Goal: Transaction & Acquisition: Purchase product/service

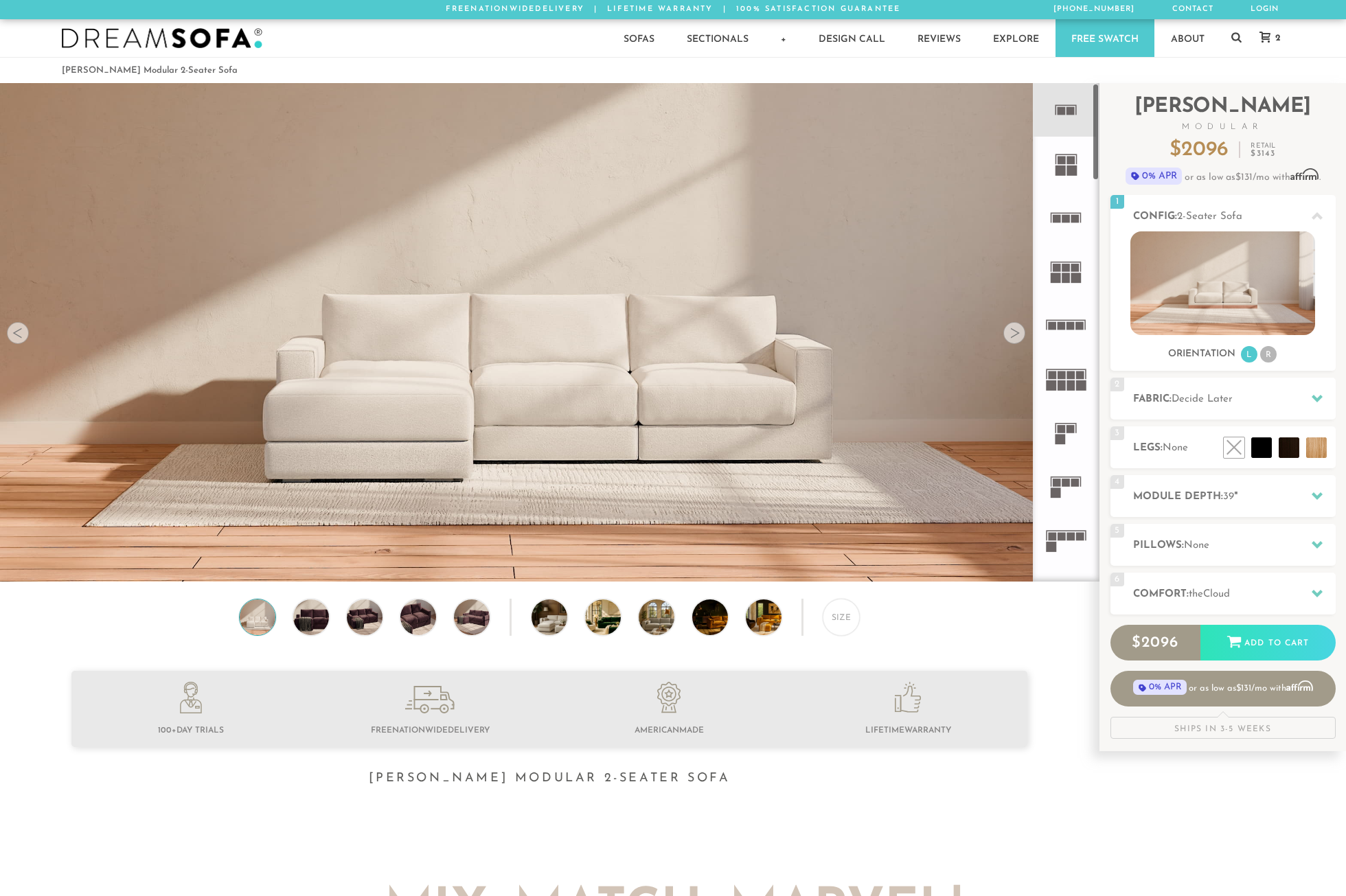
click at [1058, 115] on icon at bounding box center [1065, 110] width 54 height 54
click at [1270, 395] on h2 "Fabric: Decide Later" at bounding box center [1234, 398] width 202 height 15
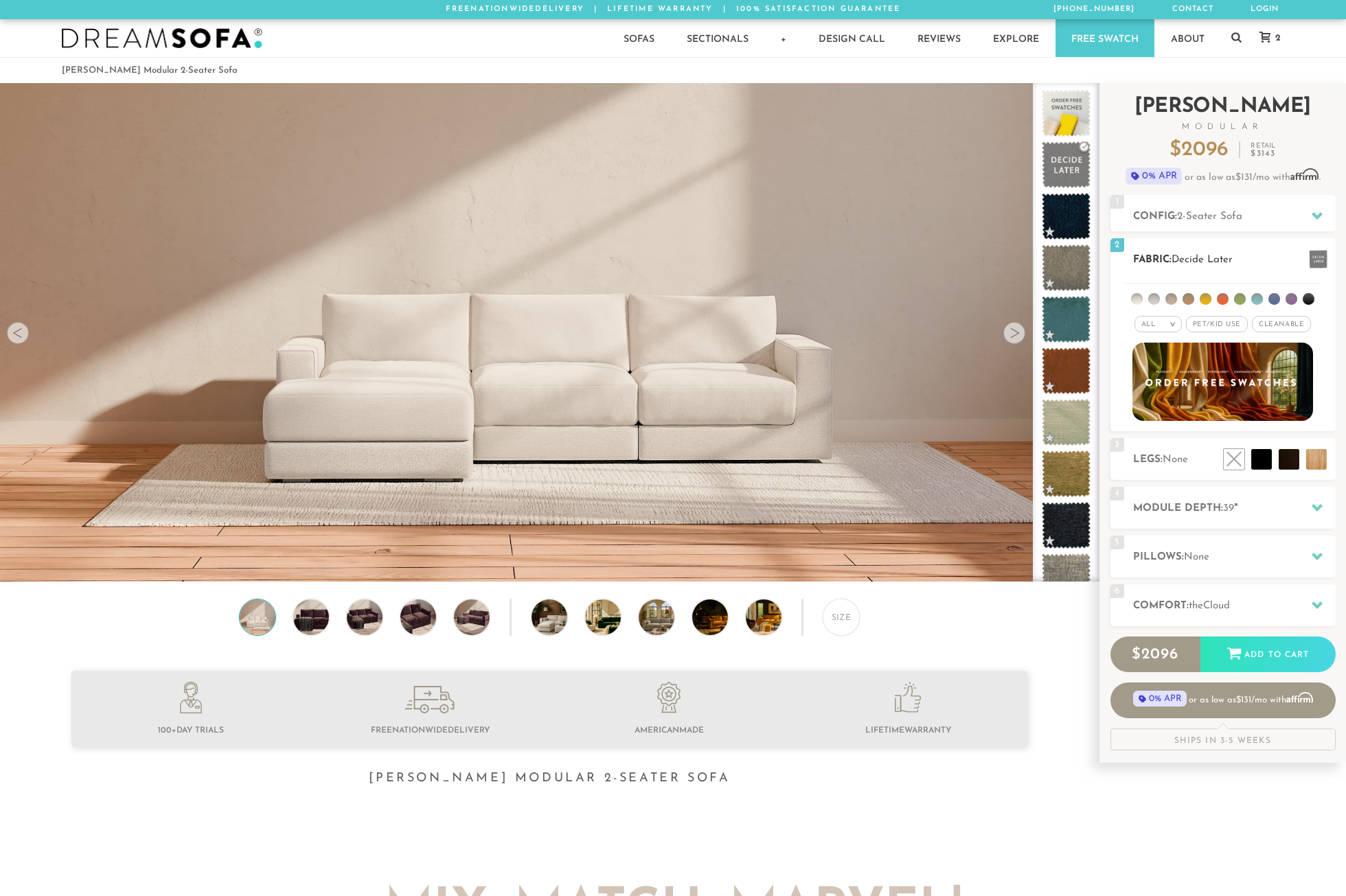
click at [1309, 296] on li at bounding box center [1308, 298] width 12 height 12
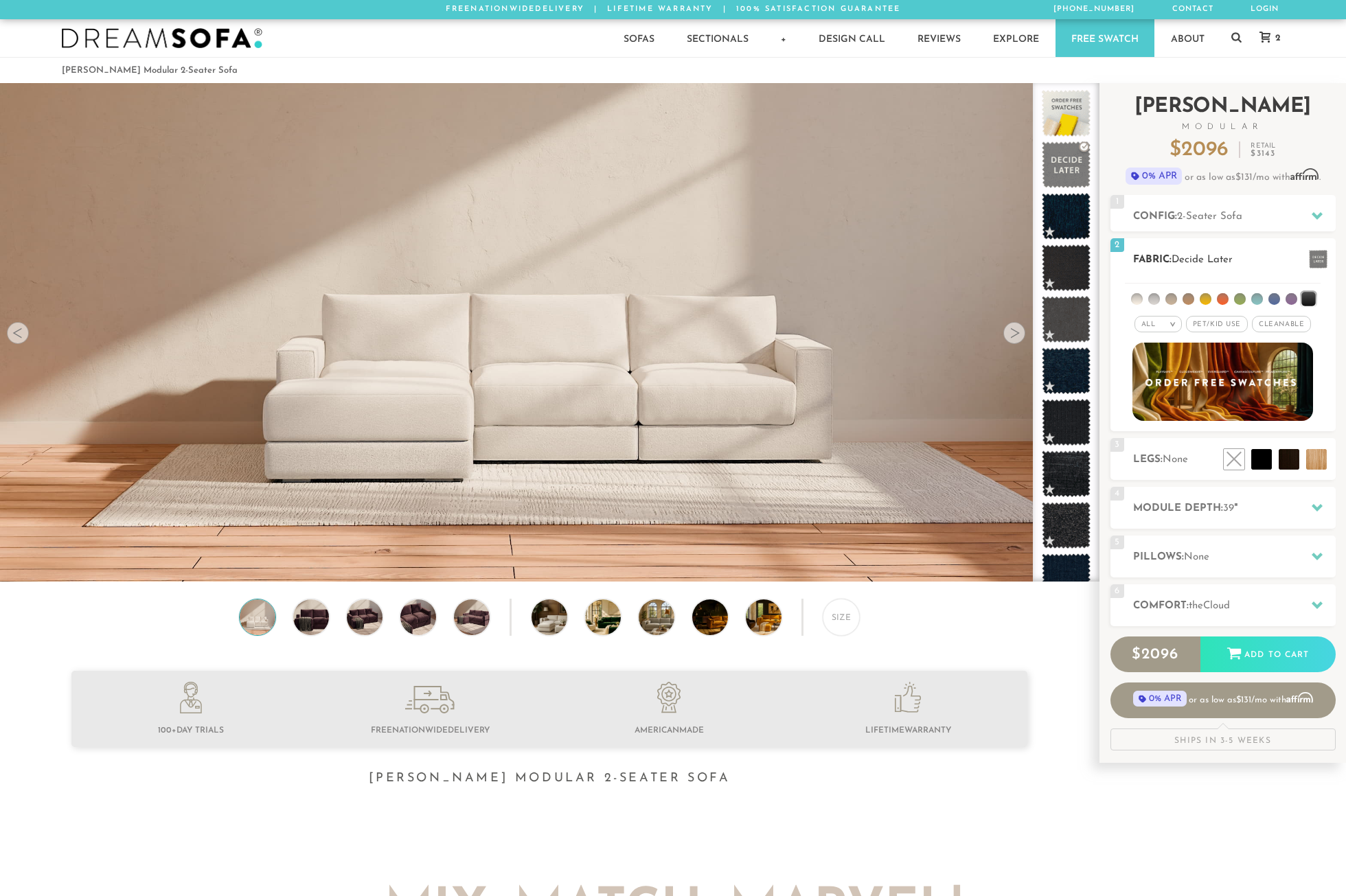
click at [1273, 298] on li at bounding box center [1273, 298] width 12 height 12
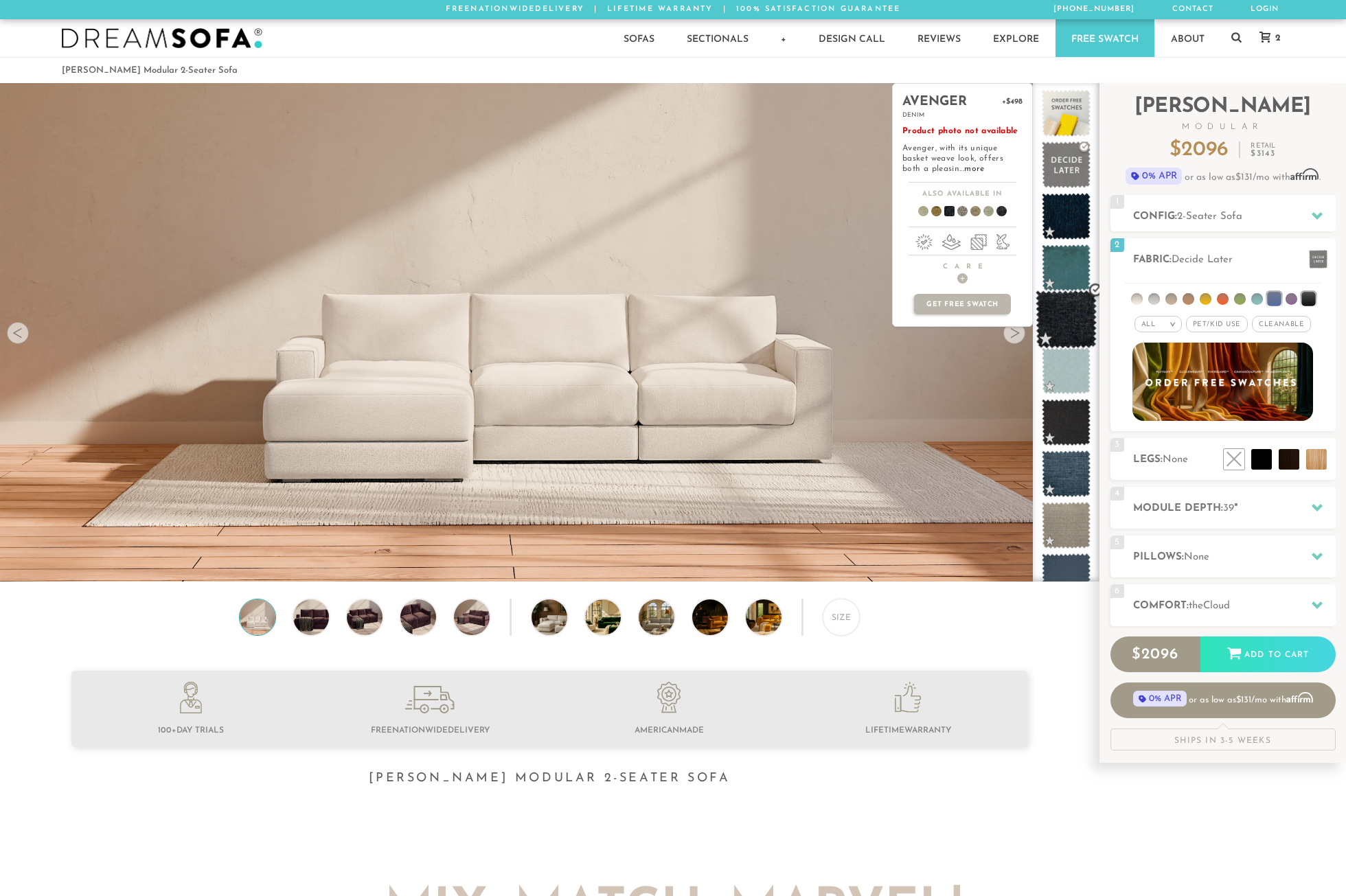
click at [1067, 318] on span at bounding box center [1066, 319] width 61 height 58
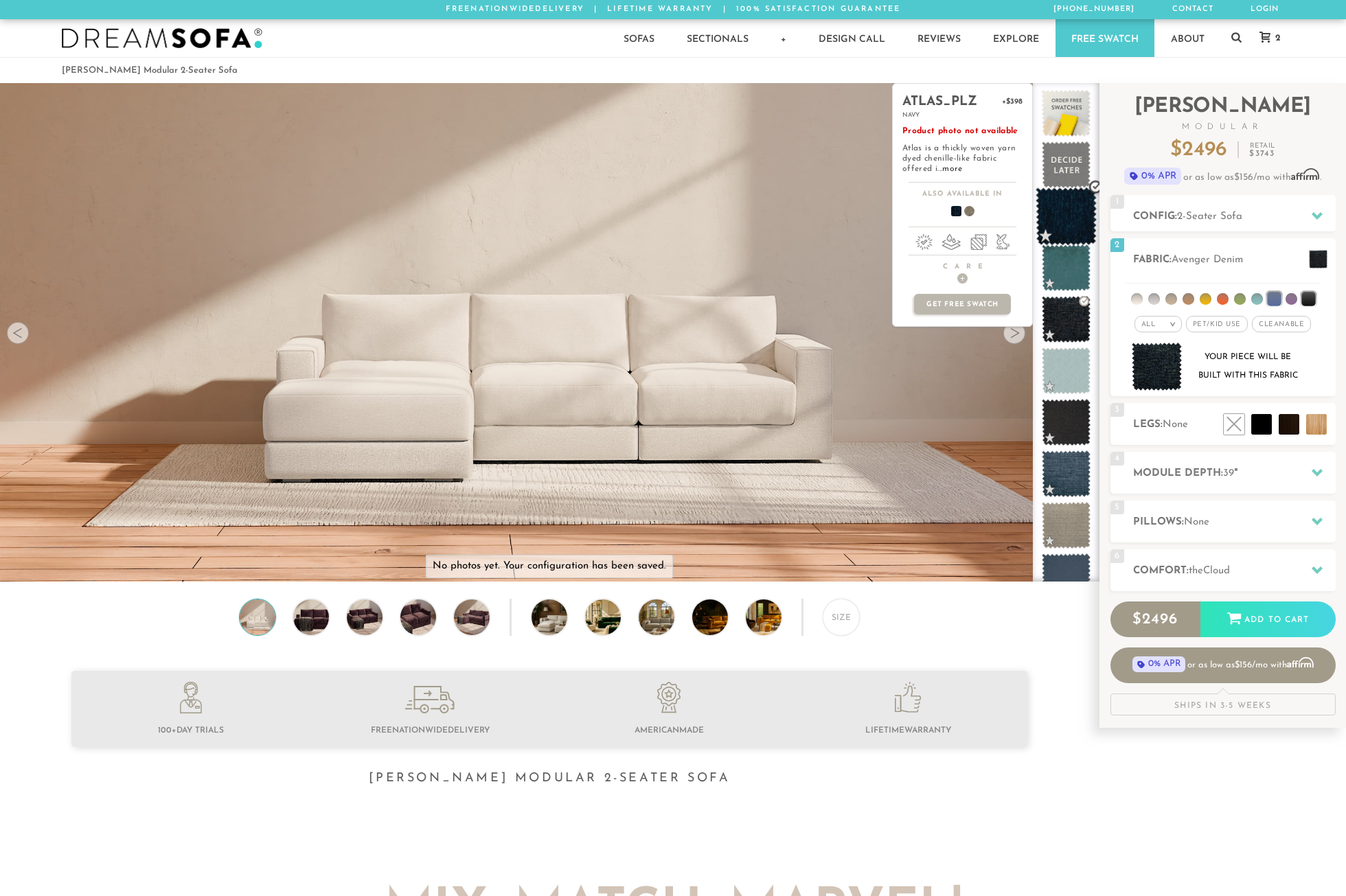
click at [1068, 221] on span at bounding box center [1066, 217] width 61 height 58
click at [948, 168] on link "more" at bounding box center [952, 169] width 20 height 8
click at [1058, 417] on span at bounding box center [1066, 423] width 61 height 58
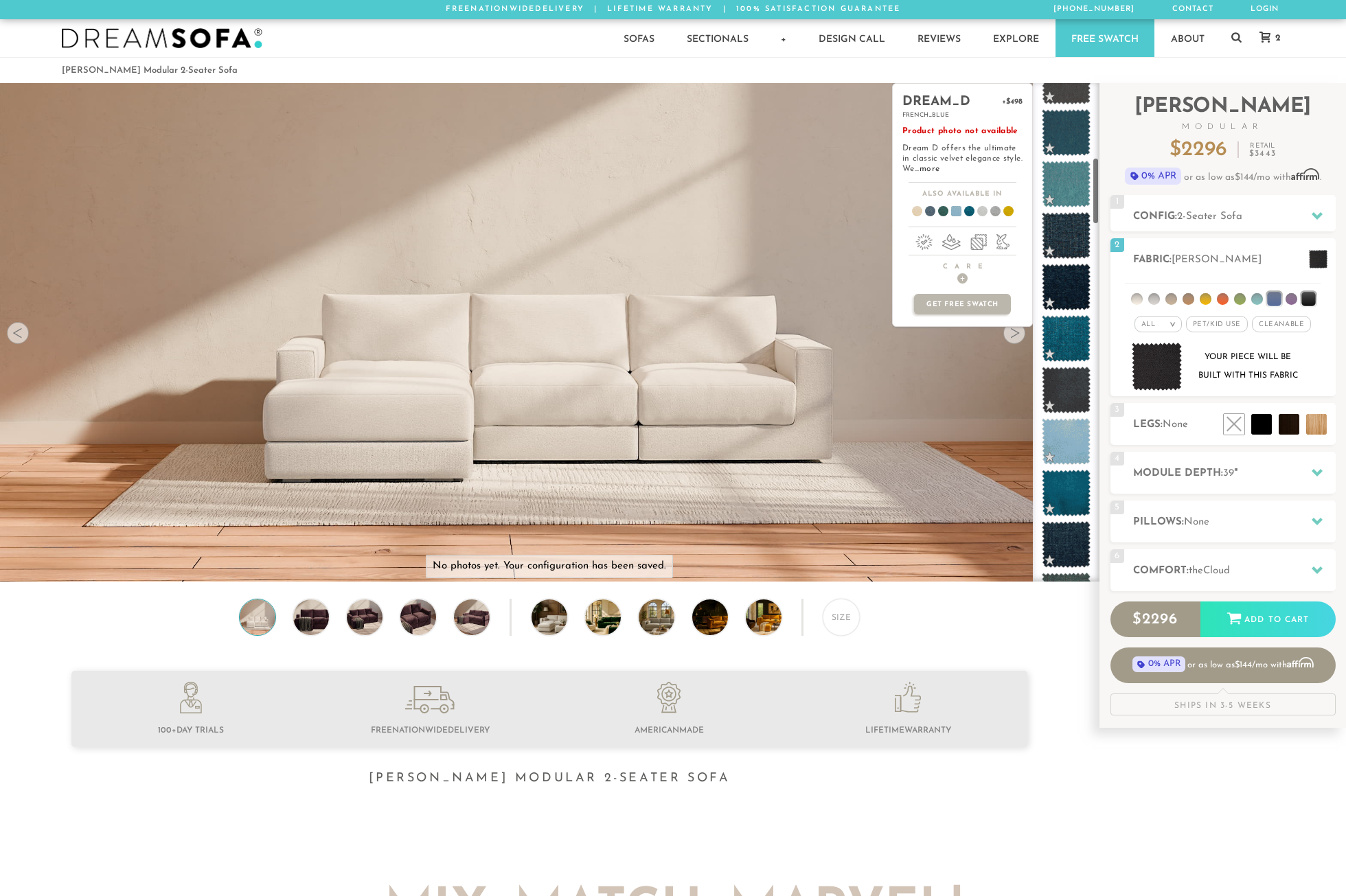
scroll to position [558, 0]
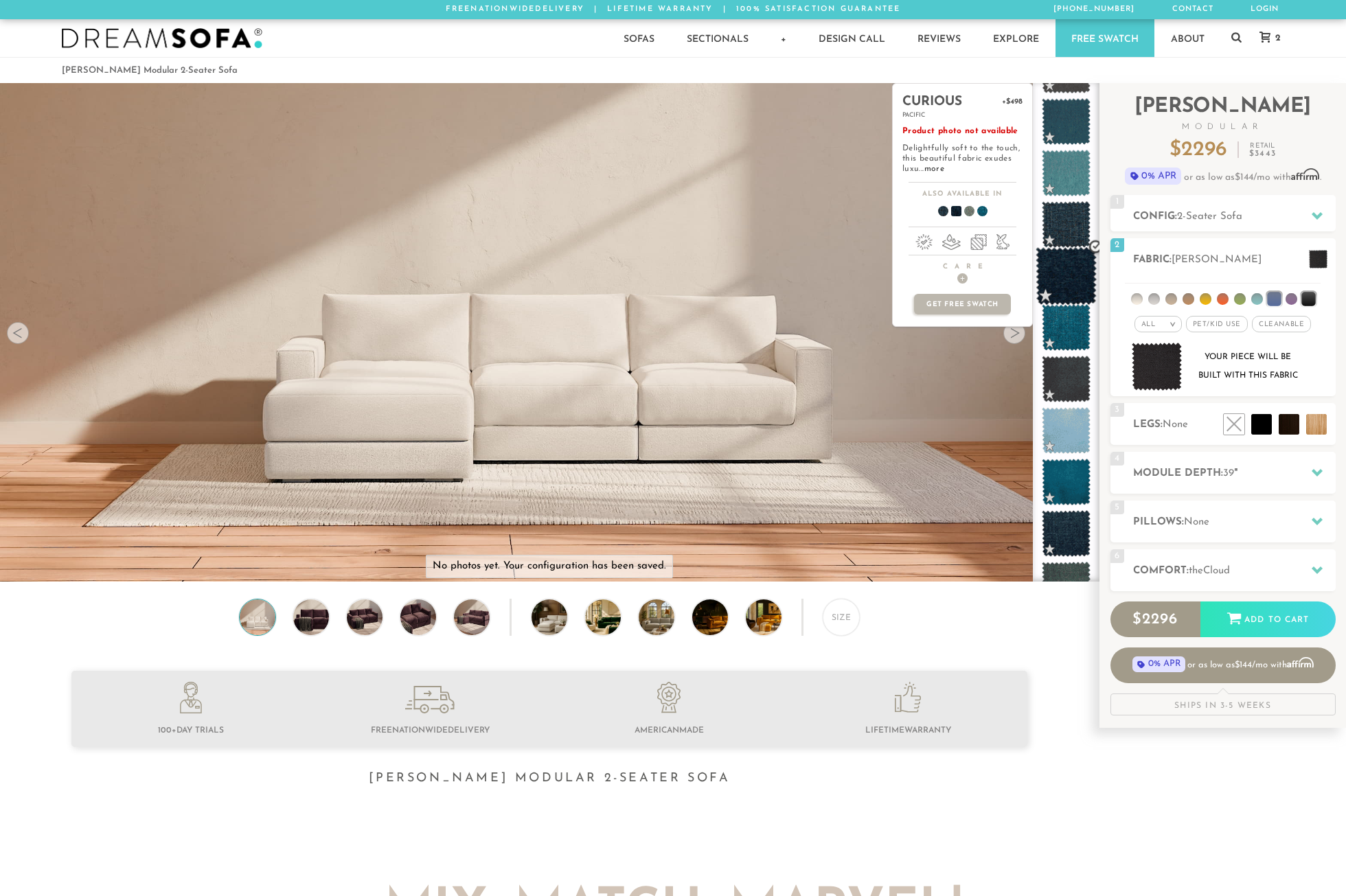
click at [1073, 274] on span at bounding box center [1066, 277] width 61 height 58
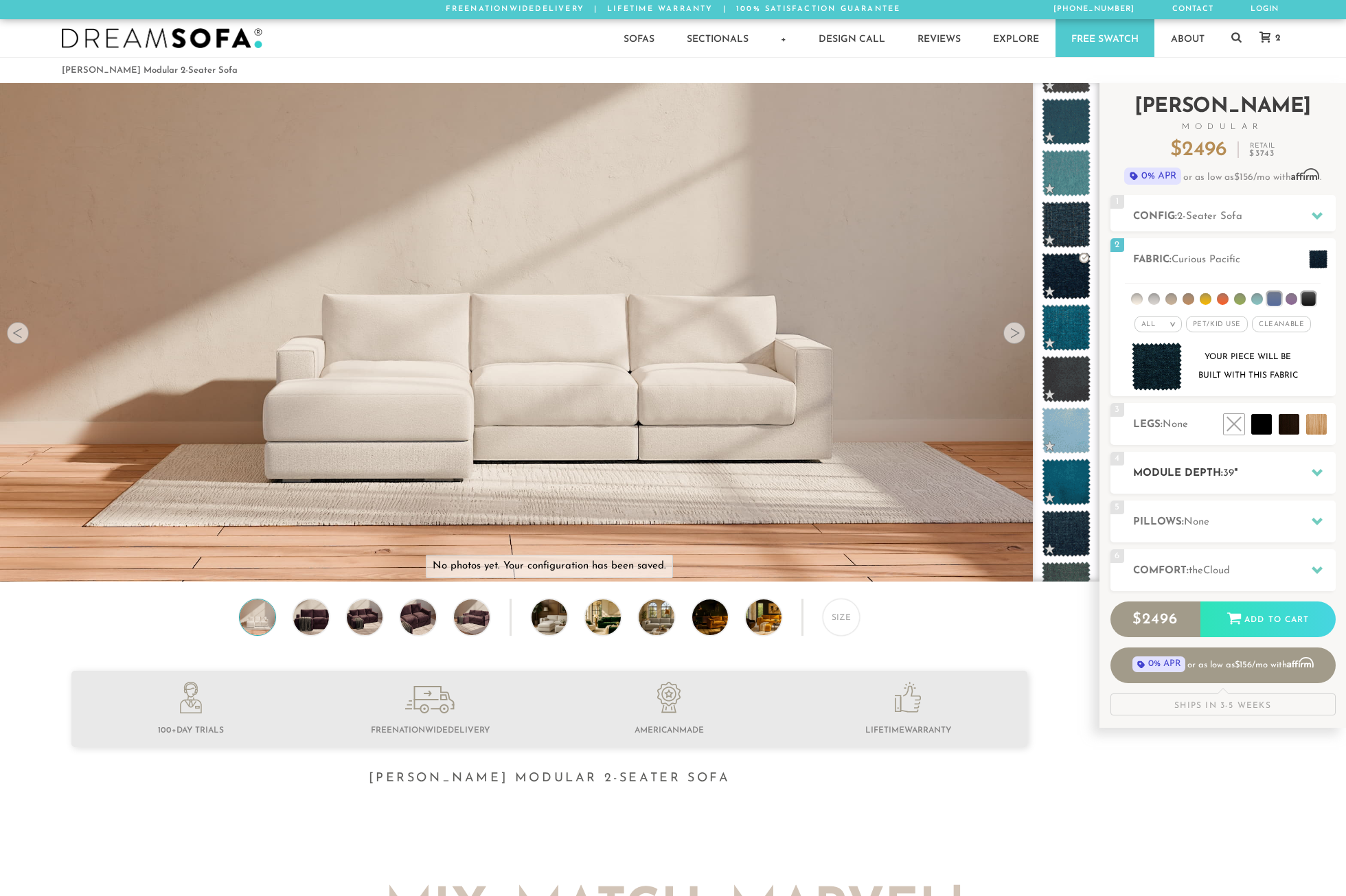
click at [1264, 470] on h2 "Module Depth: 39 "" at bounding box center [1234, 472] width 202 height 15
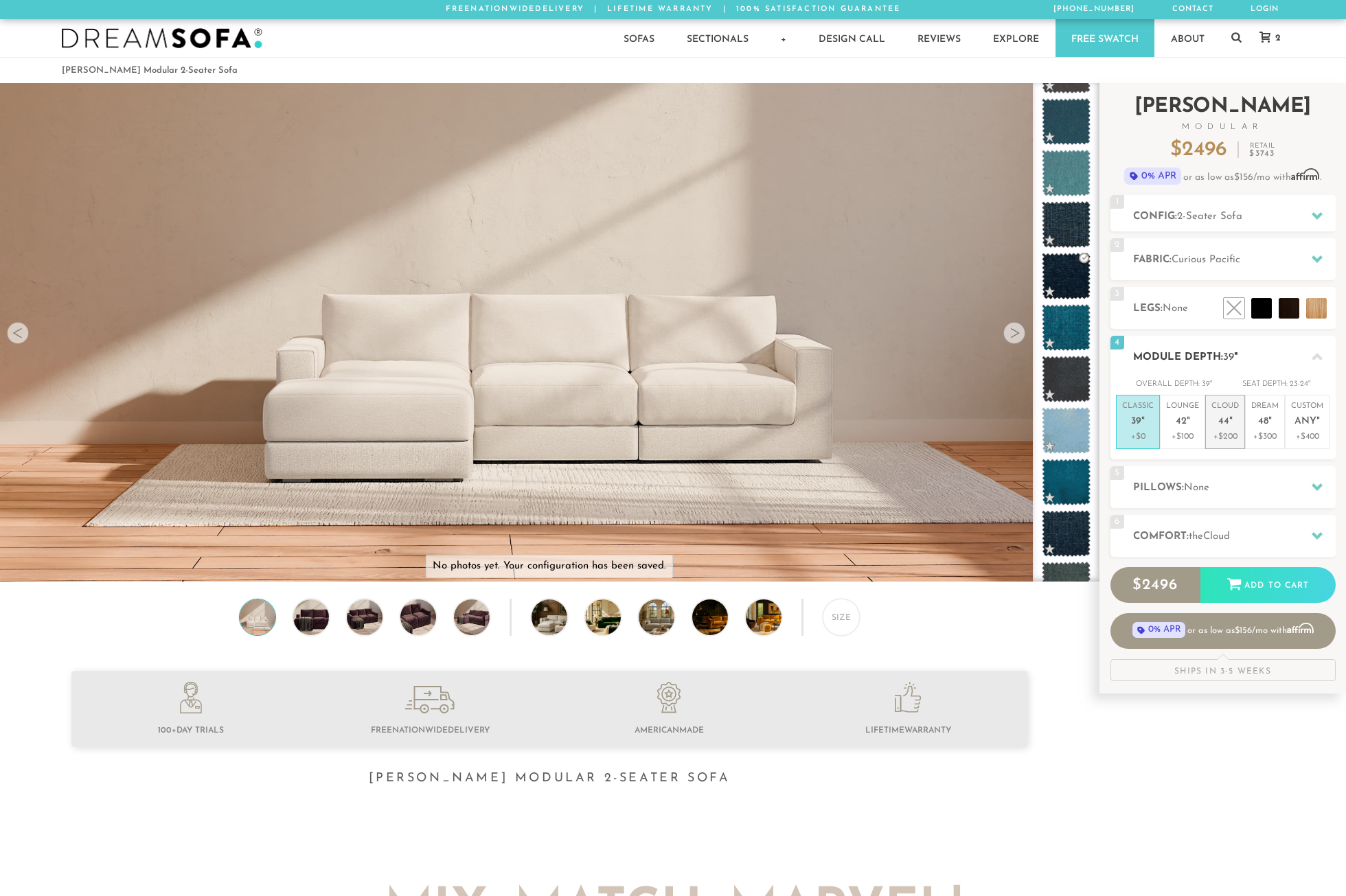
click at [1226, 420] on span "44" at bounding box center [1224, 422] width 11 height 12
click at [1276, 487] on h2 "Pillows: None" at bounding box center [1234, 487] width 202 height 15
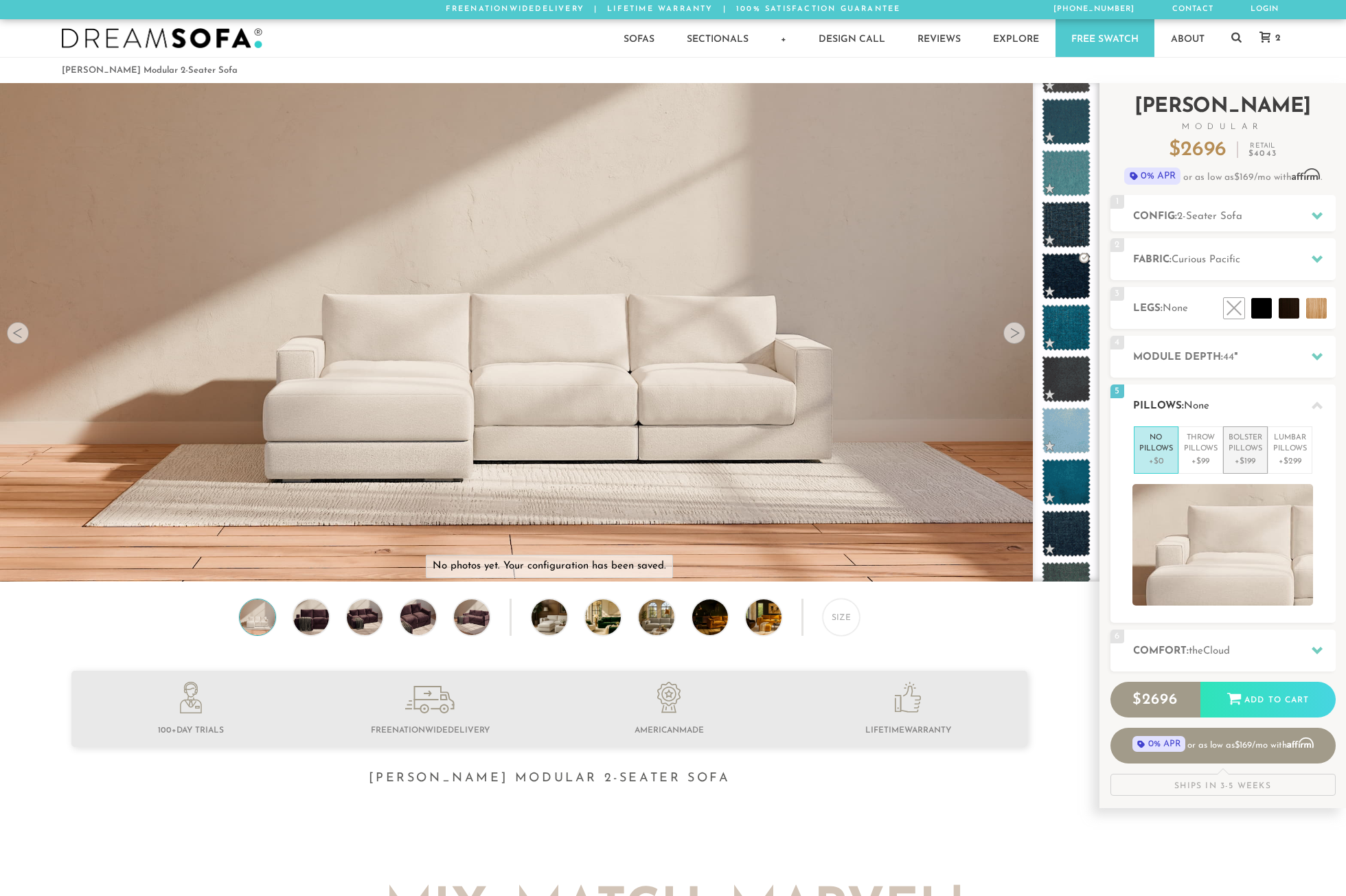
click at [1236, 453] on p "Bolster Pillows" at bounding box center [1244, 443] width 34 height 23
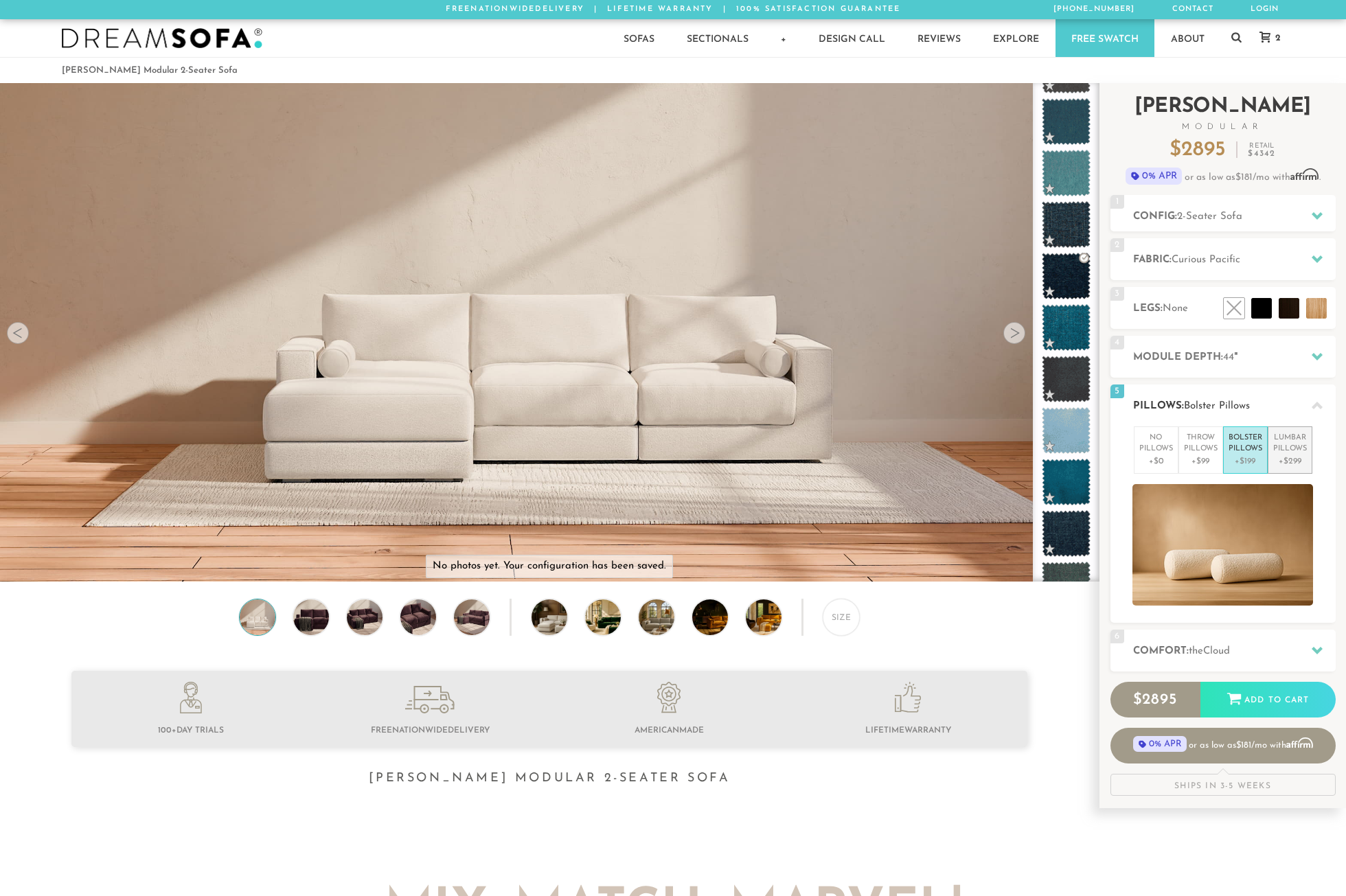
click at [1281, 453] on p "Lumbar Pillows" at bounding box center [1290, 443] width 34 height 23
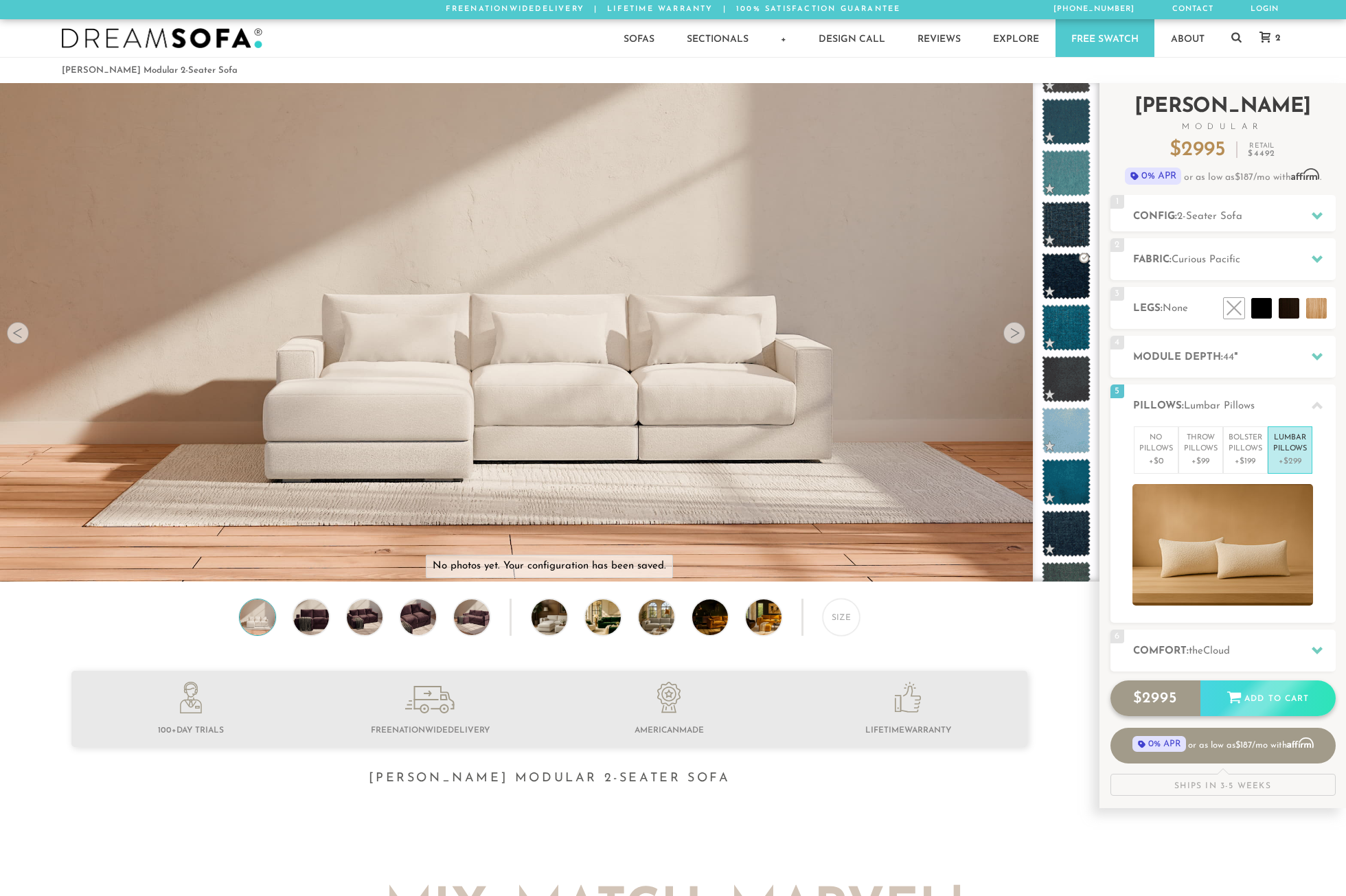
click at [1251, 694] on div "Add to Cart" at bounding box center [1267, 698] width 135 height 37
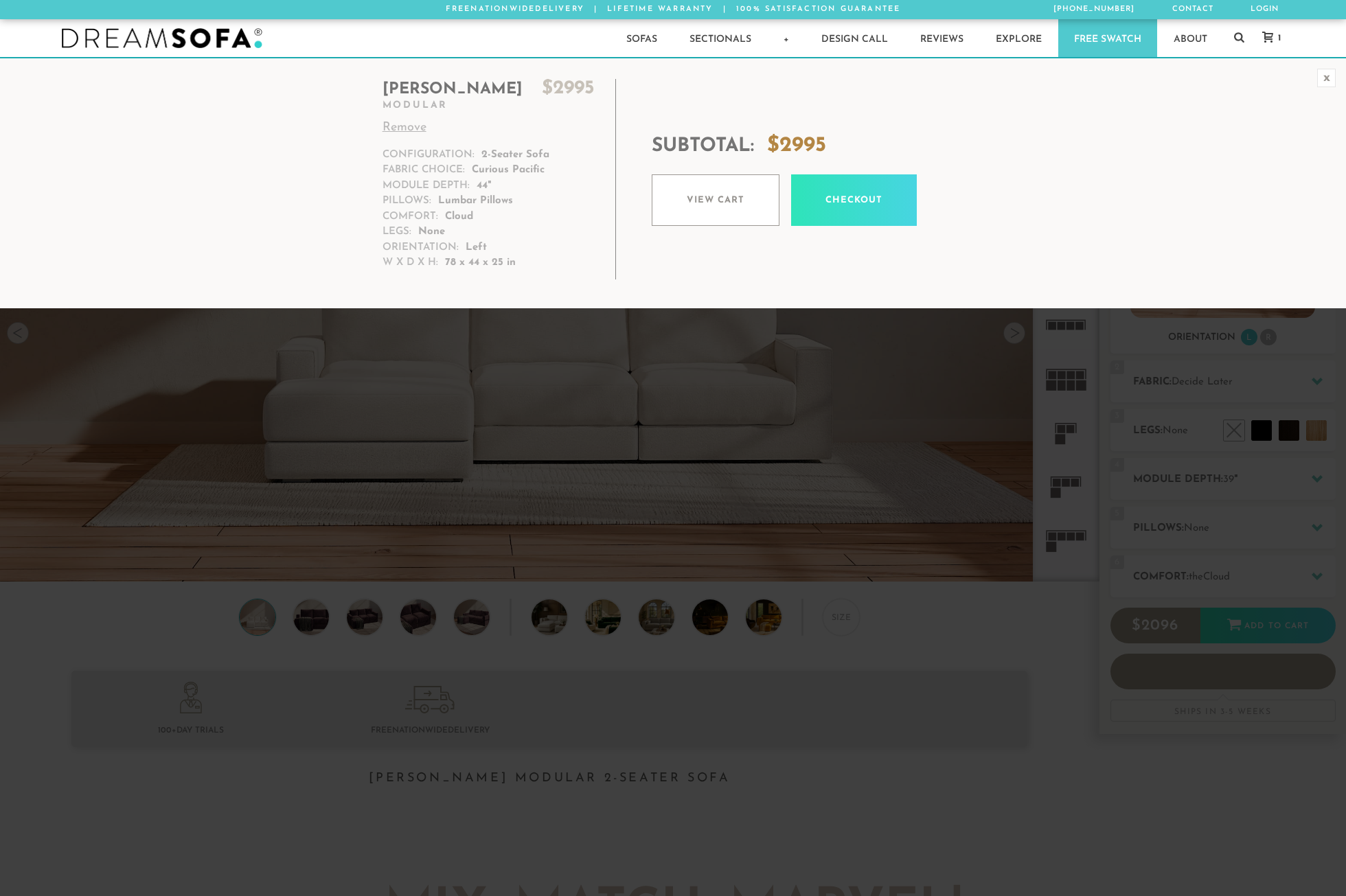
scroll to position [16200, 1335]
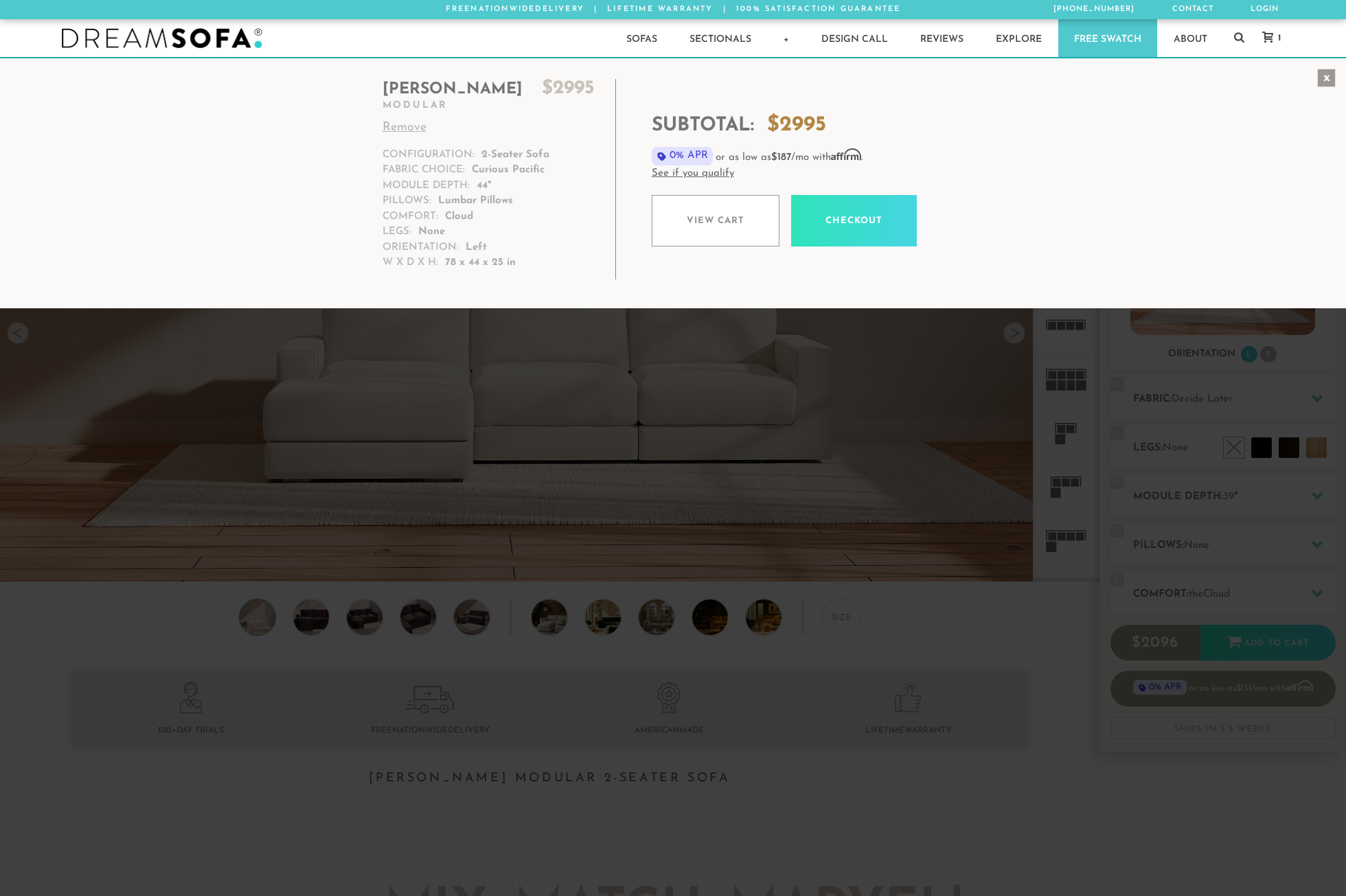
click at [1328, 78] on div "x" at bounding box center [1326, 78] width 18 height 18
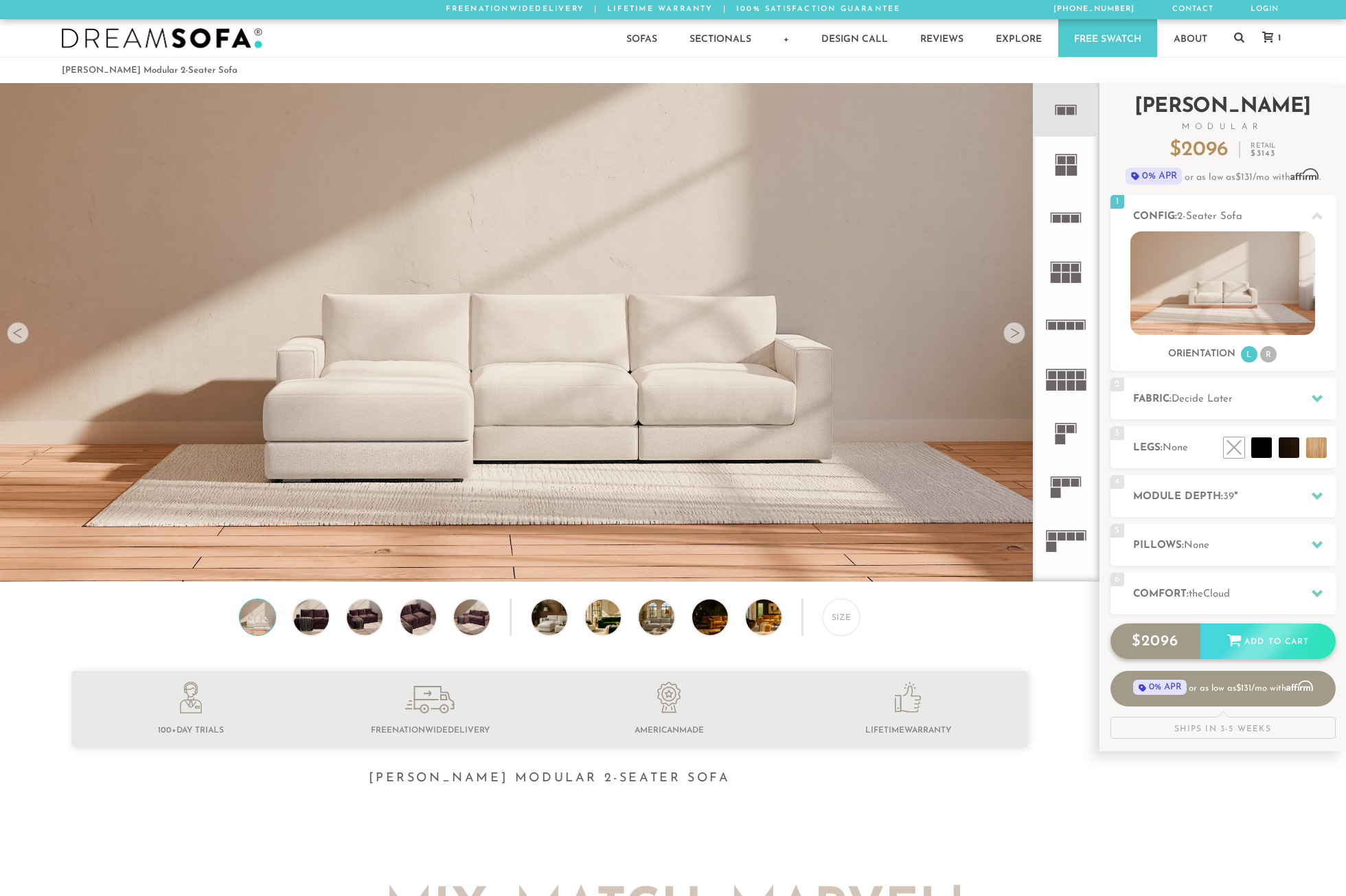
click at [1236, 640] on icon at bounding box center [1234, 639] width 14 height 12
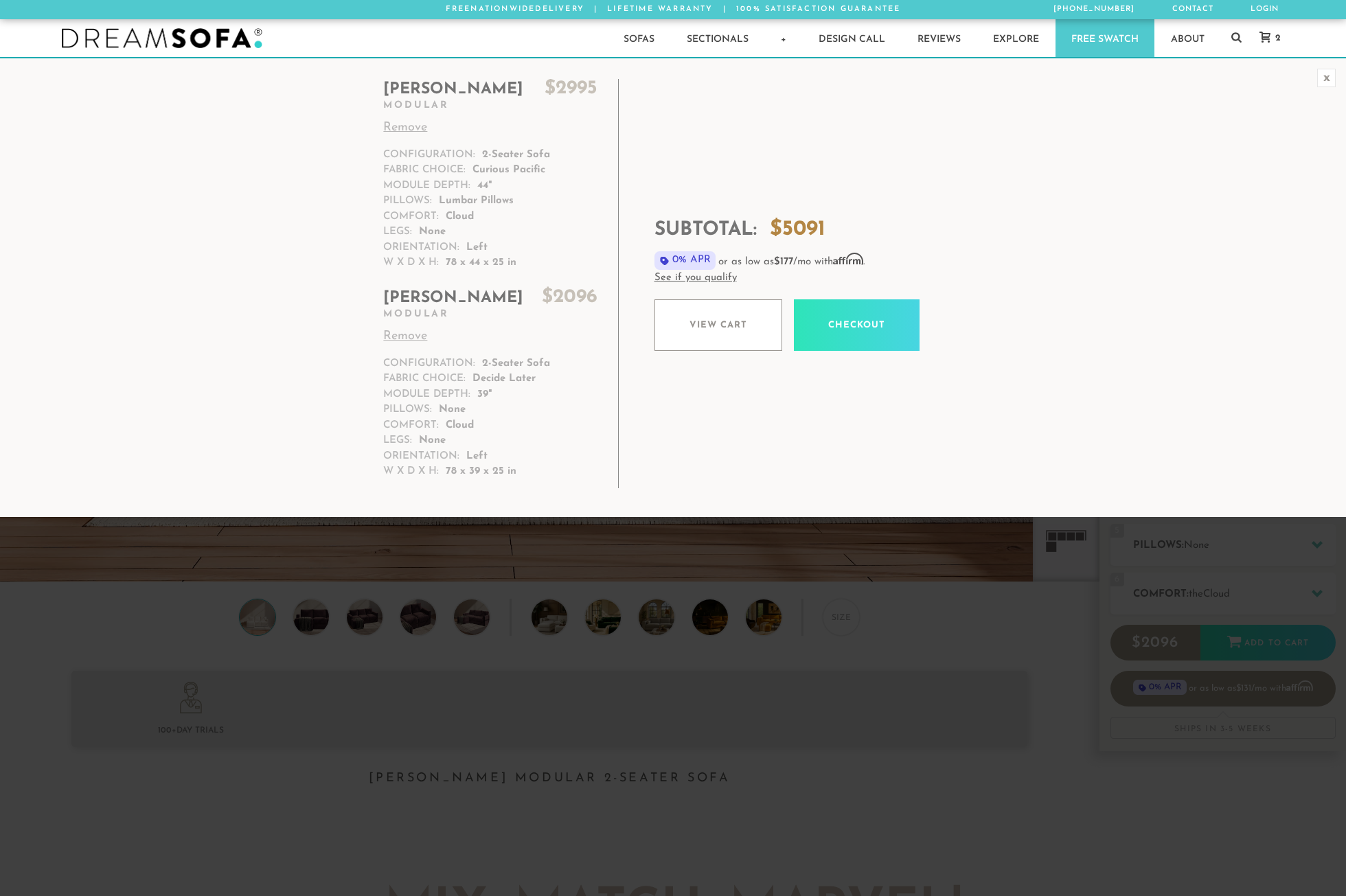
scroll to position [16200, 1335]
click at [392, 336] on link "Remove" at bounding box center [489, 336] width 213 height 18
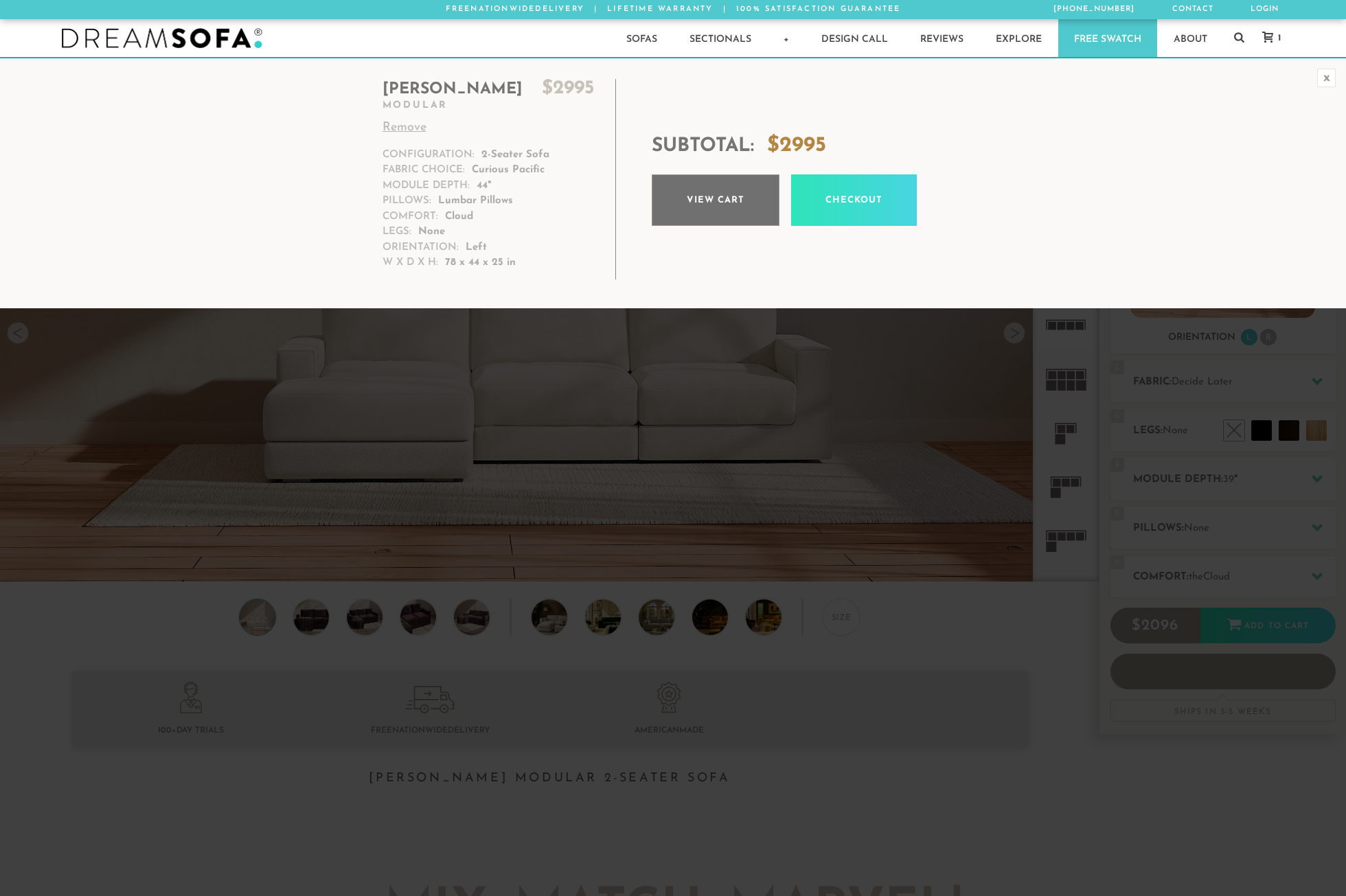
scroll to position [16200, 1335]
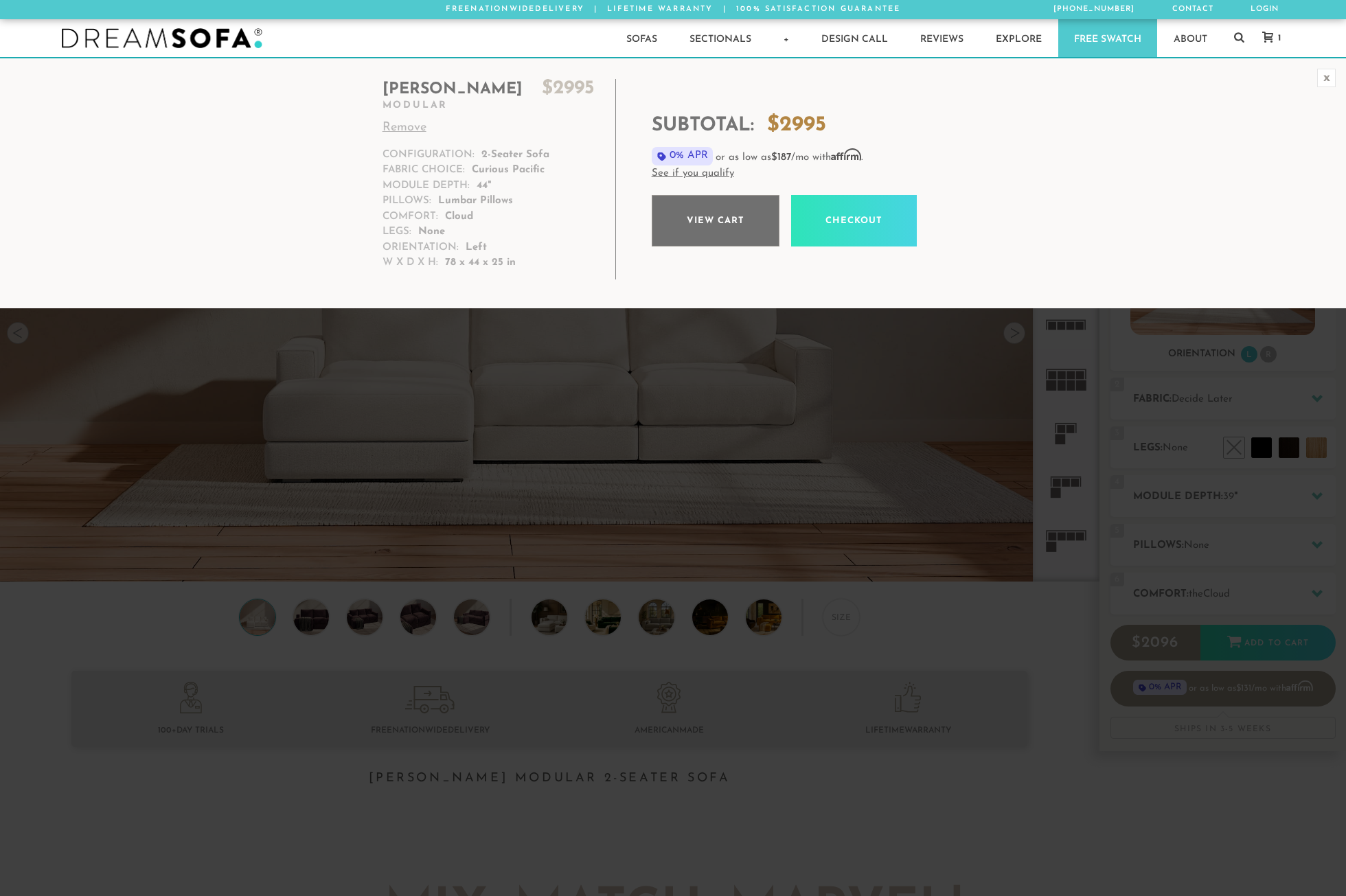
click at [690, 199] on link "View cart" at bounding box center [715, 220] width 128 height 52
click at [1324, 76] on div "x" at bounding box center [1326, 78] width 18 height 18
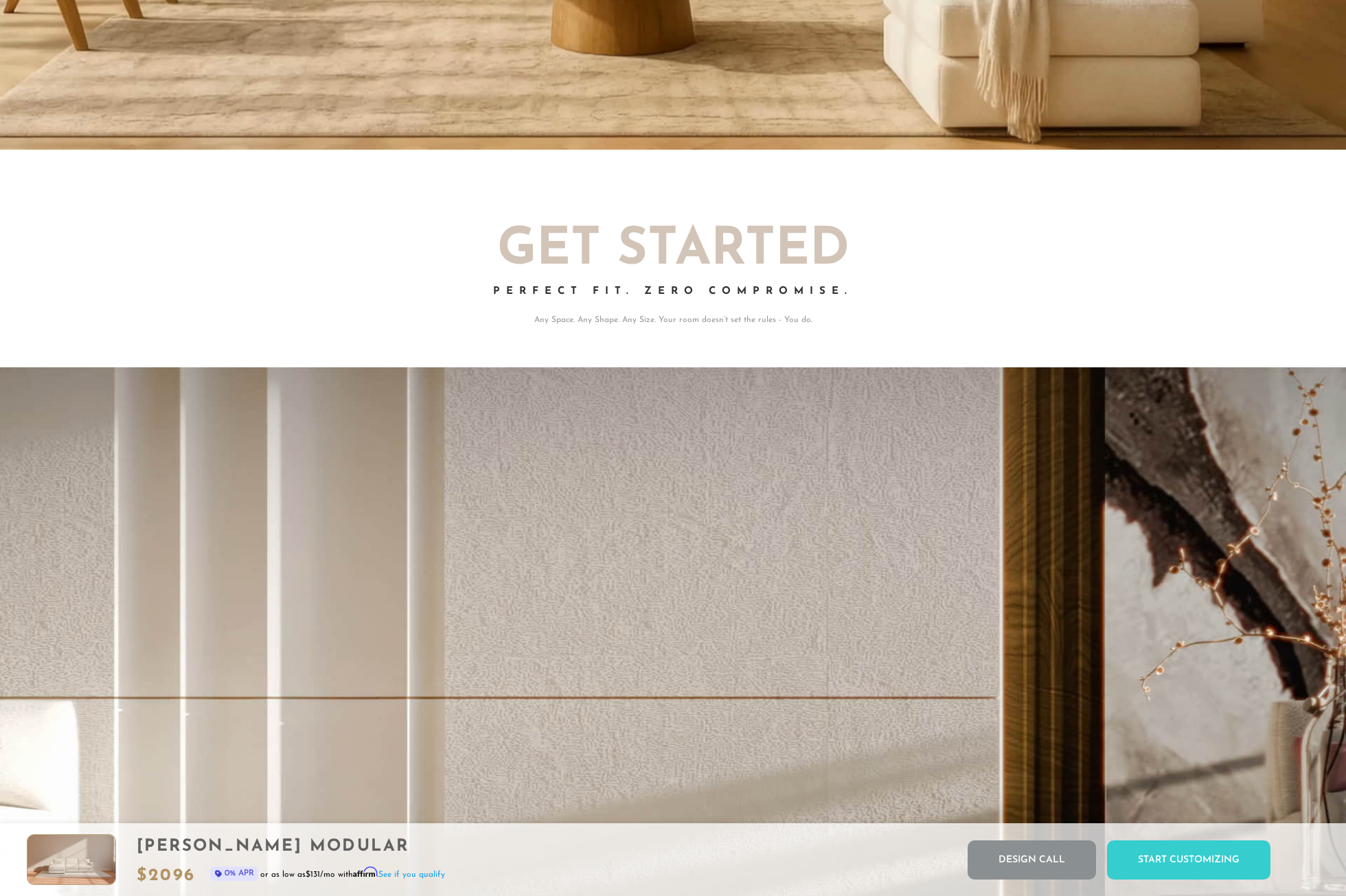
scroll to position [2841, 0]
